Goal: Task Accomplishment & Management: Manage account settings

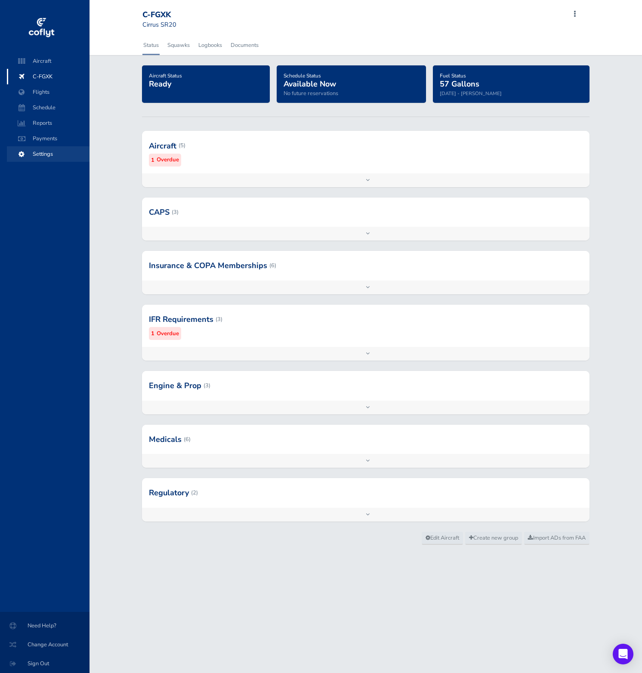
click at [59, 154] on span "Settings" at bounding box center [47, 153] width 65 height 15
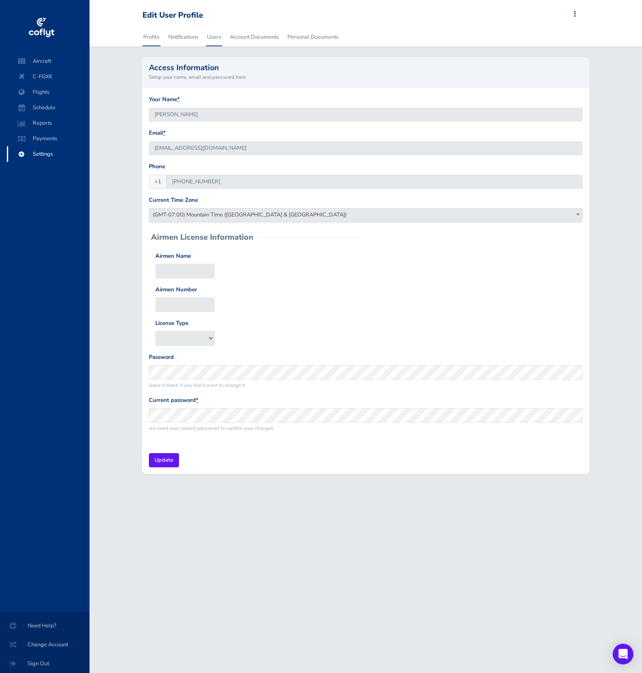
click at [212, 37] on link "Users" at bounding box center [214, 37] width 16 height 19
